Goal: Information Seeking & Learning: Learn about a topic

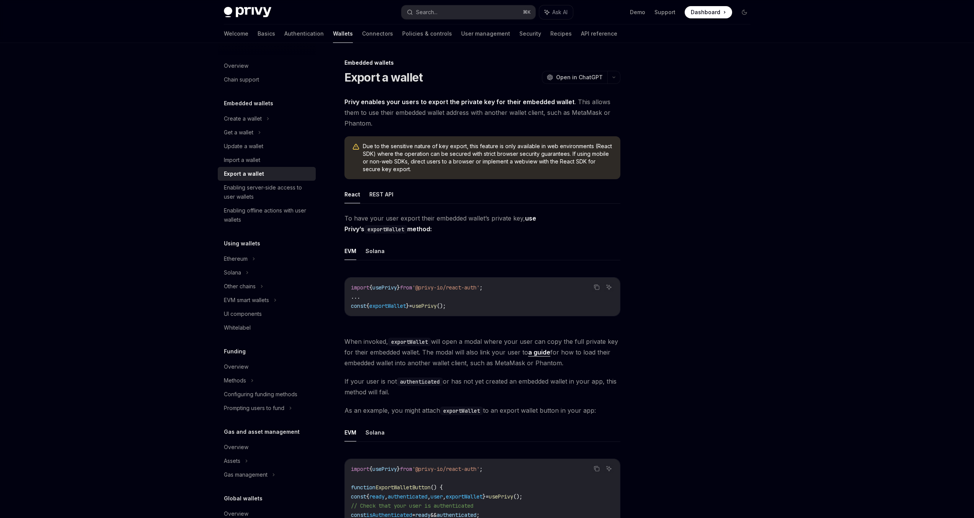
scroll to position [20, 0]
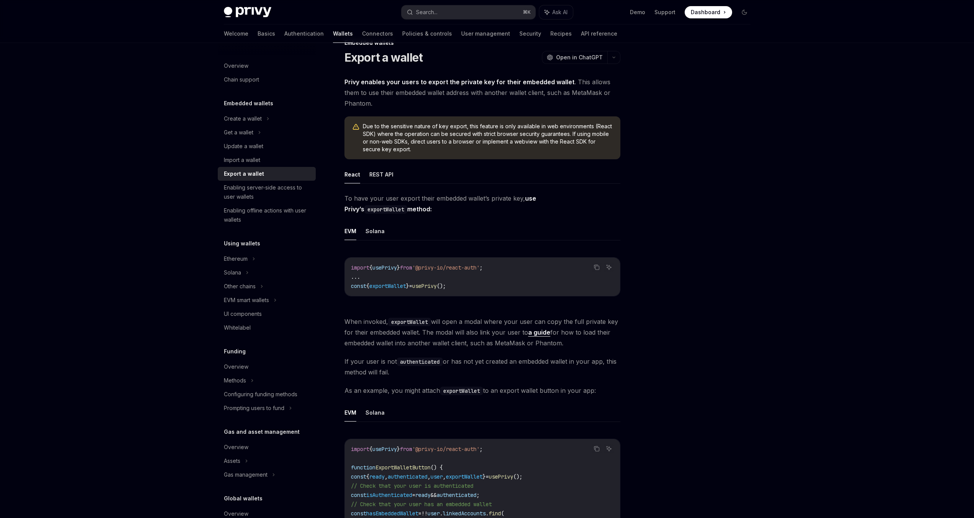
click at [612, 173] on ul "React REST API" at bounding box center [482, 174] width 276 height 18
